Goal: Task Accomplishment & Management: Use online tool/utility

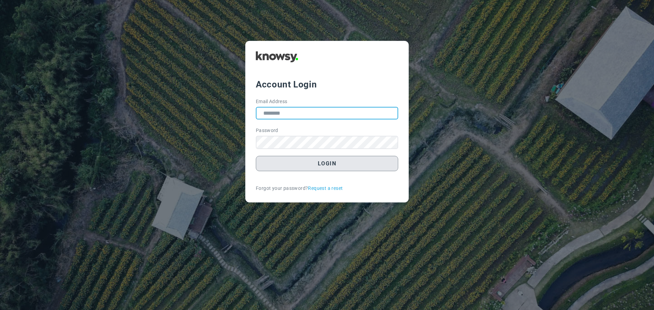
type input "**********"
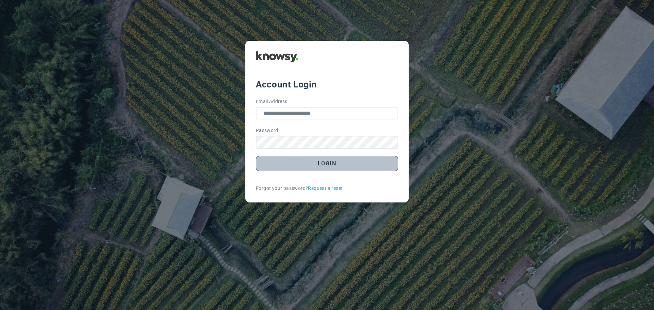
click at [334, 166] on button "Login" at bounding box center [327, 163] width 142 height 15
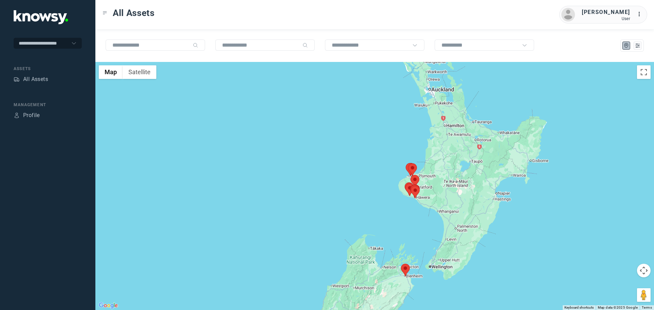
drag, startPoint x: 450, startPoint y: 86, endPoint x: 437, endPoint y: 121, distance: 36.8
click at [437, 121] on div at bounding box center [374, 186] width 559 height 248
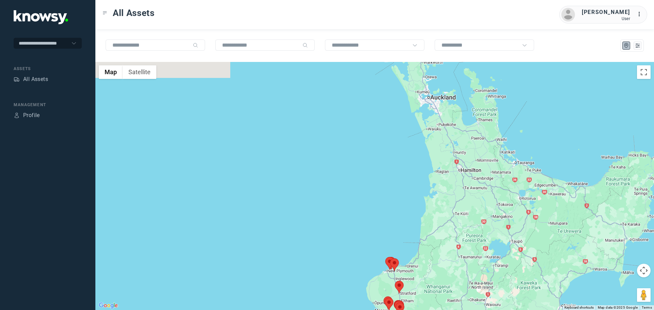
drag, startPoint x: 422, startPoint y: 75, endPoint x: 433, endPoint y: 103, distance: 30.1
click at [433, 103] on div at bounding box center [374, 186] width 559 height 248
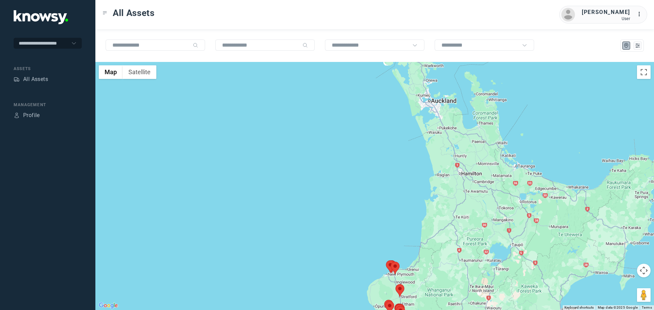
click at [395, 284] on area at bounding box center [395, 284] width 0 height 0
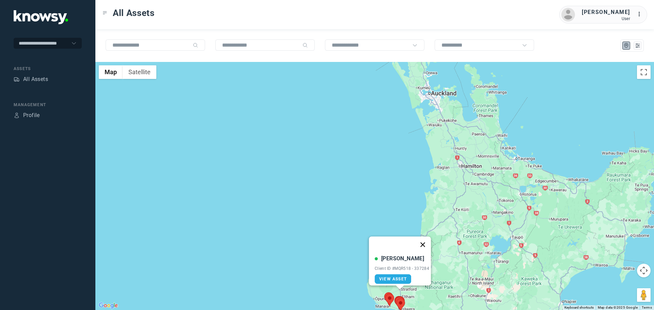
click at [425, 247] on button "Close" at bounding box center [423, 245] width 16 height 16
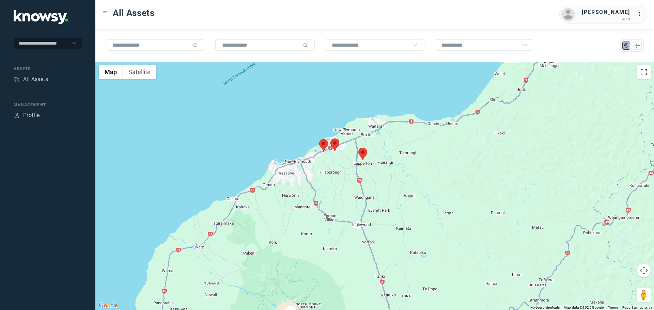
click at [358, 148] on area at bounding box center [358, 148] width 0 height 0
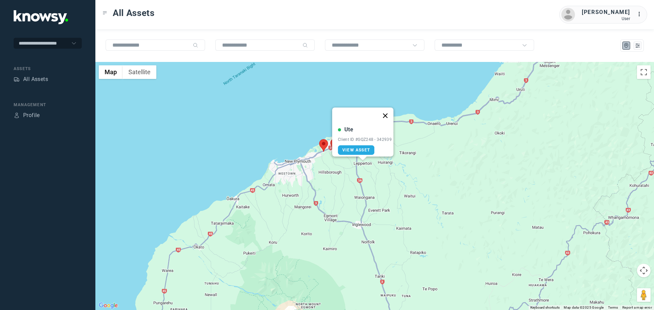
click at [390, 111] on button "Close" at bounding box center [385, 116] width 16 height 16
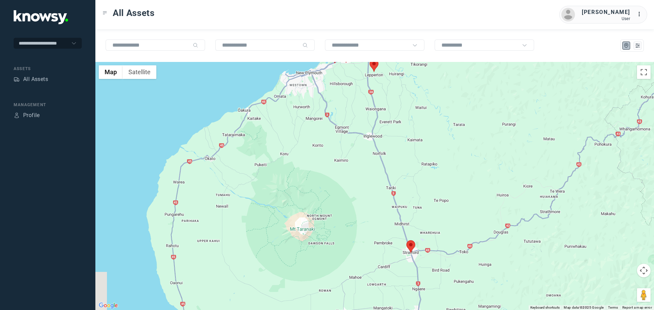
drag, startPoint x: 417, startPoint y: 250, endPoint x: 434, endPoint y: 104, distance: 146.8
click at [433, 105] on div at bounding box center [374, 186] width 559 height 248
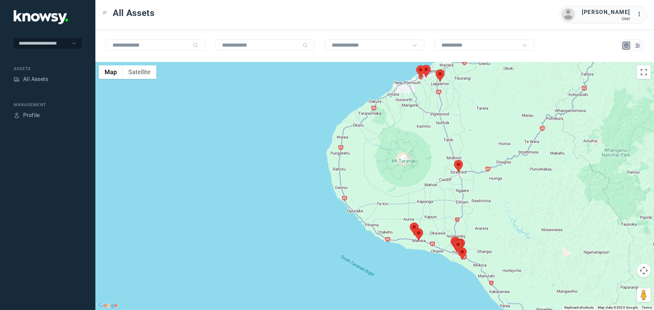
drag, startPoint x: 544, startPoint y: 255, endPoint x: 479, endPoint y: 206, distance: 80.9
click at [481, 206] on div at bounding box center [374, 186] width 559 height 248
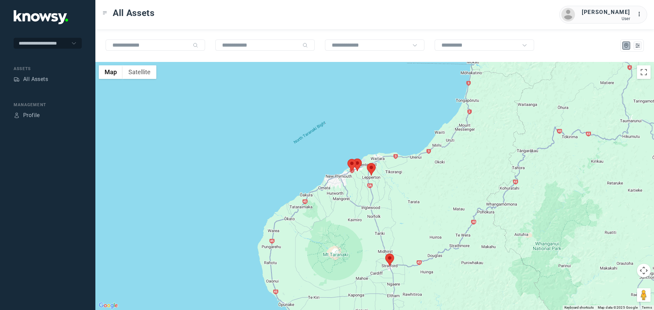
drag, startPoint x: 519, startPoint y: 155, endPoint x: 480, endPoint y: 217, distance: 73.5
click at [480, 234] on div at bounding box center [374, 186] width 559 height 248
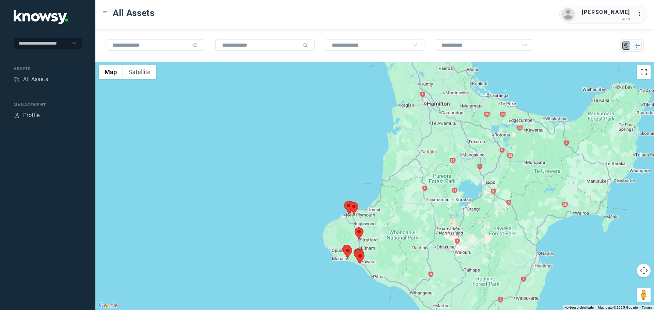
drag, startPoint x: 527, startPoint y: 109, endPoint x: 413, endPoint y: 181, distance: 134.1
click at [413, 181] on div at bounding box center [374, 186] width 559 height 248
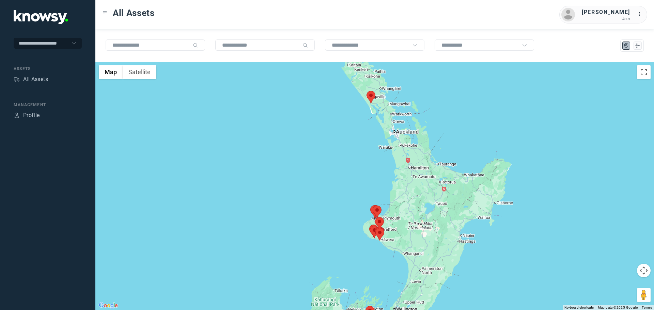
drag, startPoint x: 371, startPoint y: 97, endPoint x: 392, endPoint y: 135, distance: 43.0
click at [392, 135] on div at bounding box center [374, 186] width 559 height 248
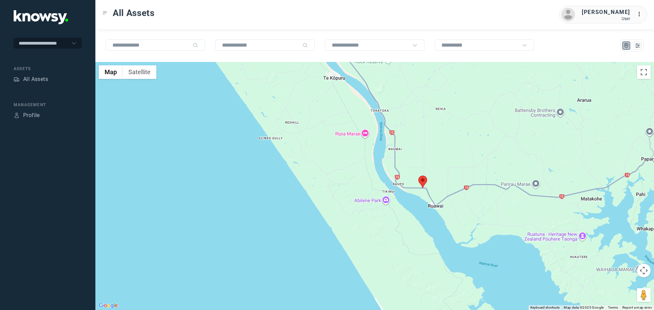
click at [418, 176] on area at bounding box center [418, 176] width 0 height 0
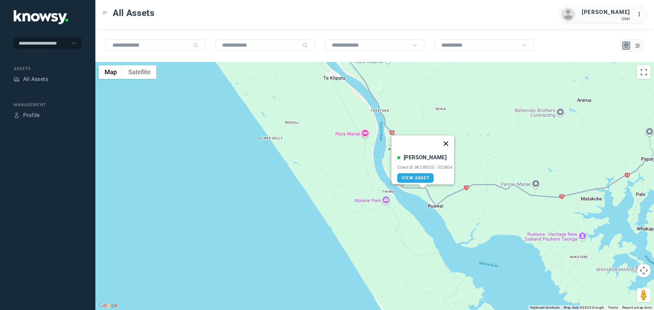
click at [452, 140] on button "Close" at bounding box center [446, 144] width 16 height 16
